Goal: Task Accomplishment & Management: Manage account settings

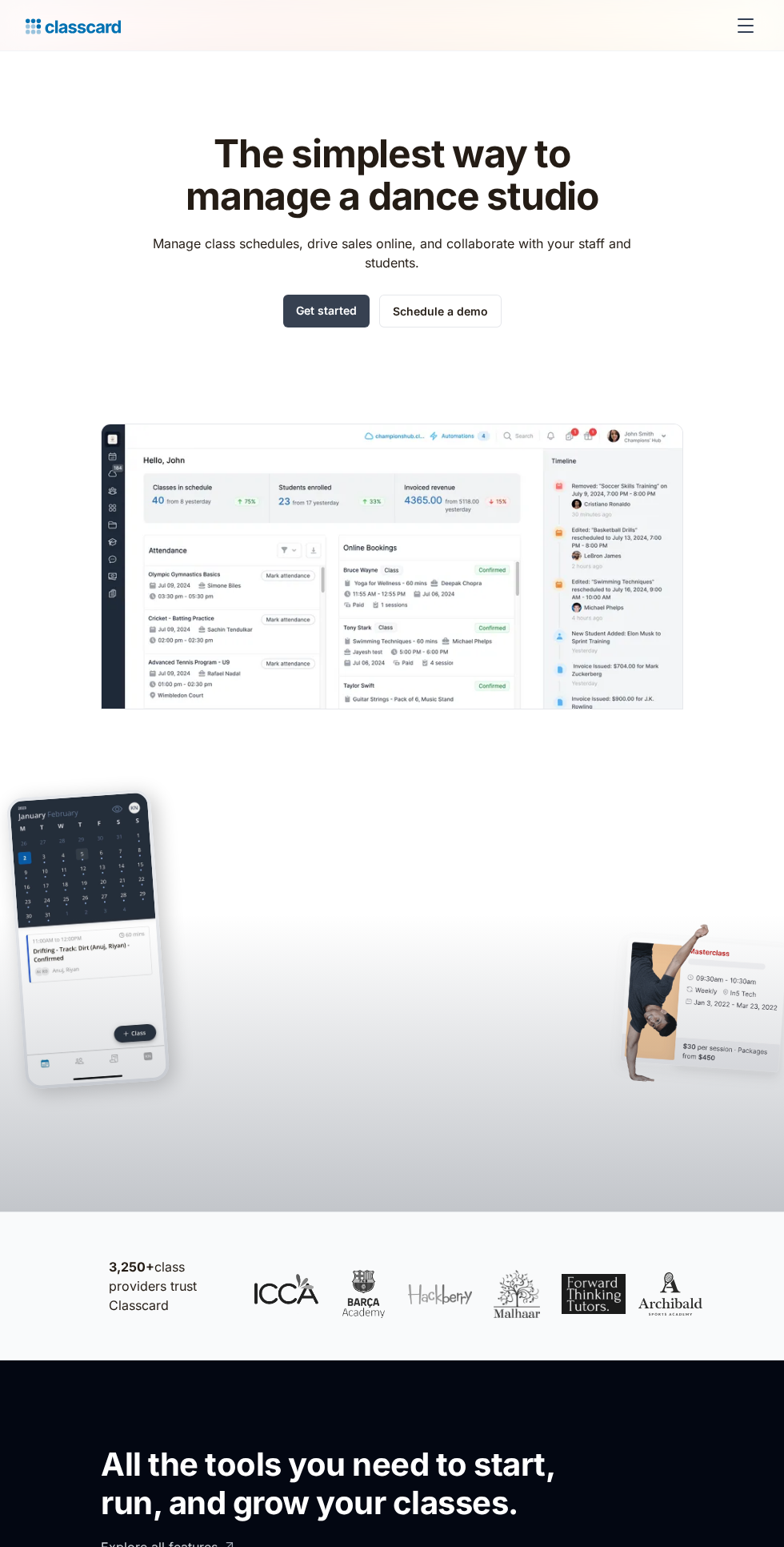
click at [332, 315] on link "Get started" at bounding box center [326, 311] width 87 height 32
click at [727, 21] on div "menu" at bounding box center [745, 25] width 39 height 39
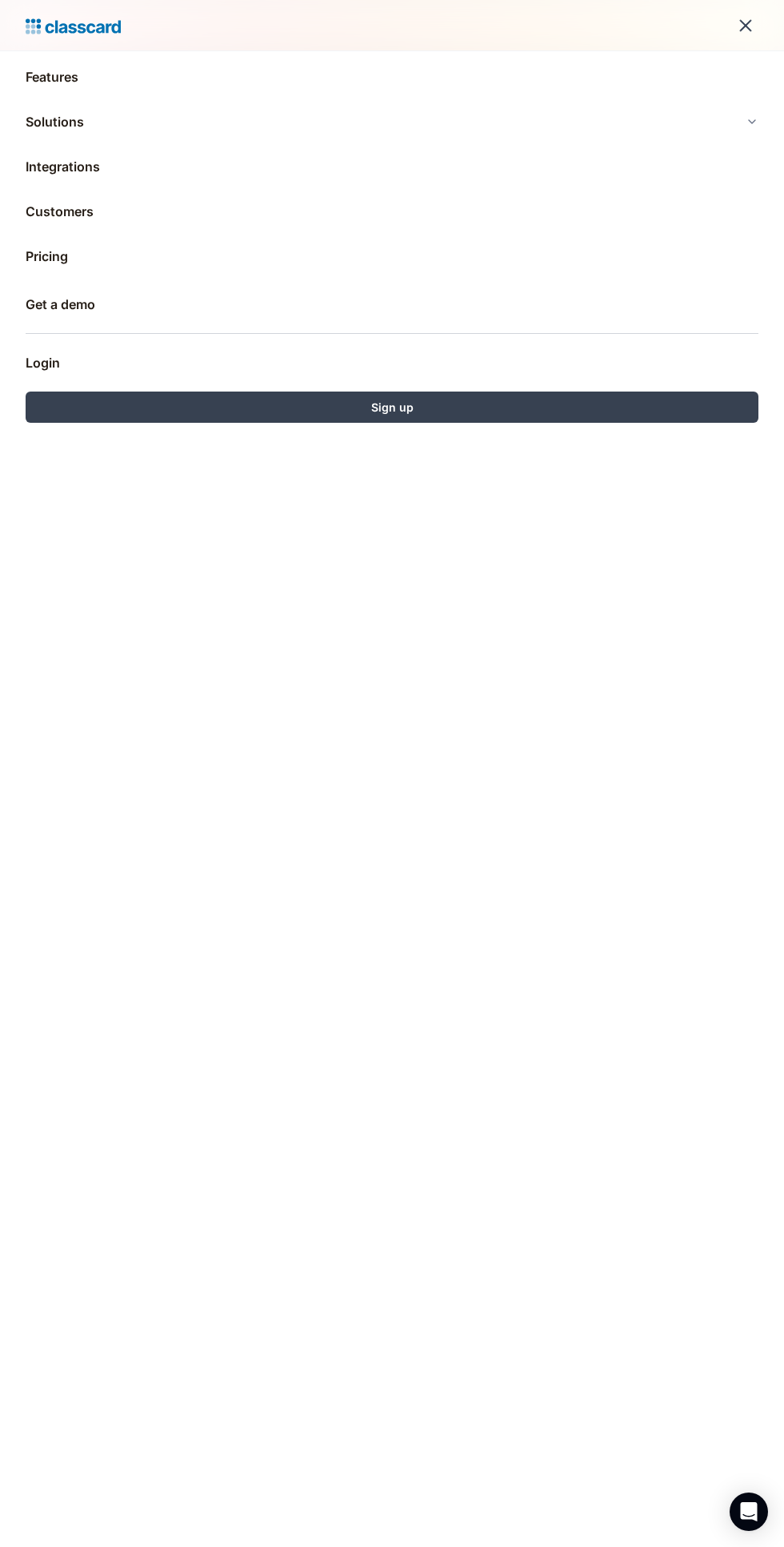
click at [559, 352] on link "Login" at bounding box center [392, 362] width 733 height 39
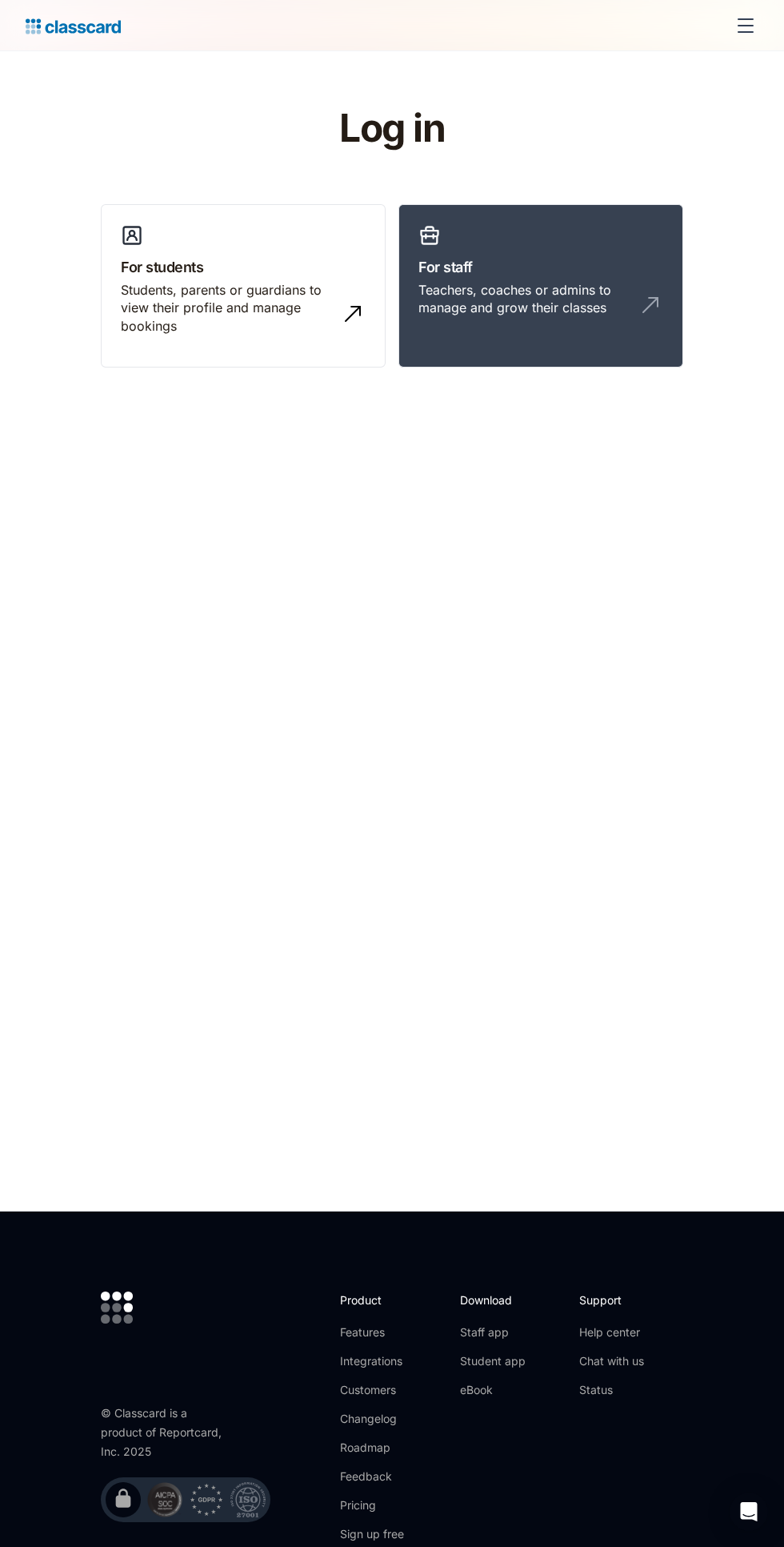
click at [577, 315] on div "Teachers, coaches or admins to manage and grow their classes" at bounding box center [524, 298] width 213 height 36
